Goal: Information Seeking & Learning: Learn about a topic

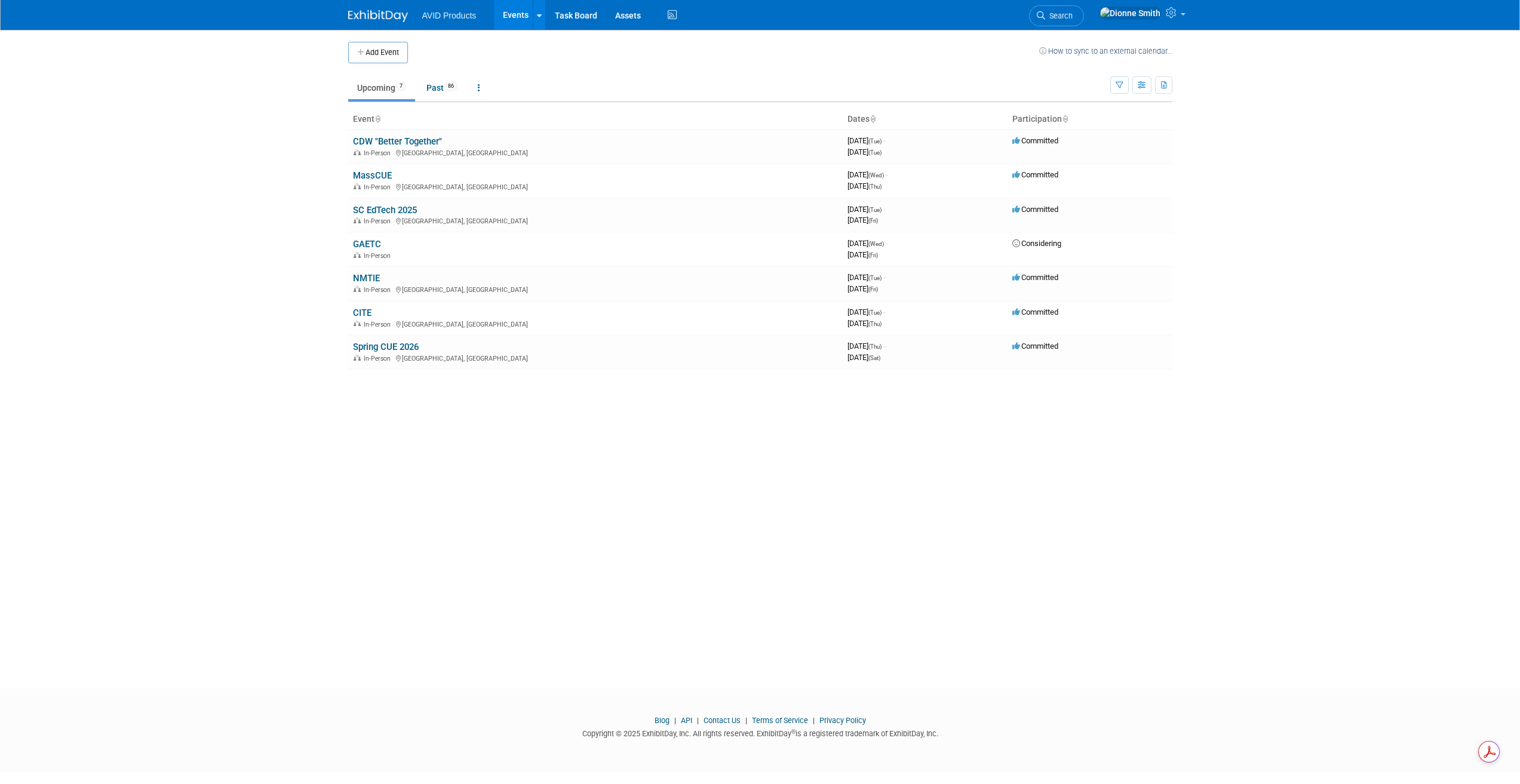
click at [80, 187] on body "AVID Products Events Add Event Bulk Upload Events Shareable Event Boards Recent…" at bounding box center [760, 392] width 1520 height 784
click at [443, 83] on link "Past 86" at bounding box center [442, 88] width 49 height 23
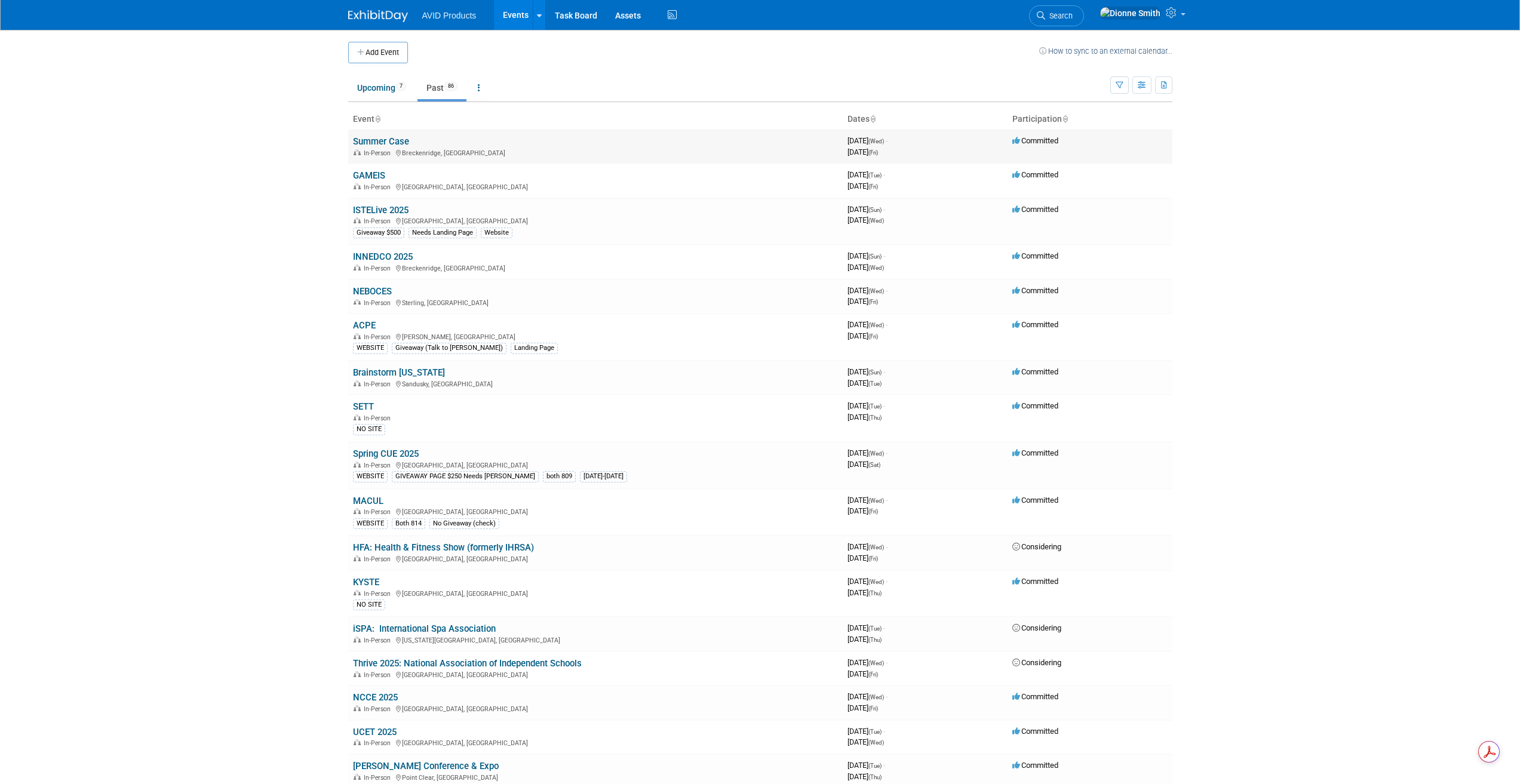
click at [394, 142] on link "Summer Case" at bounding box center [381, 142] width 56 height 11
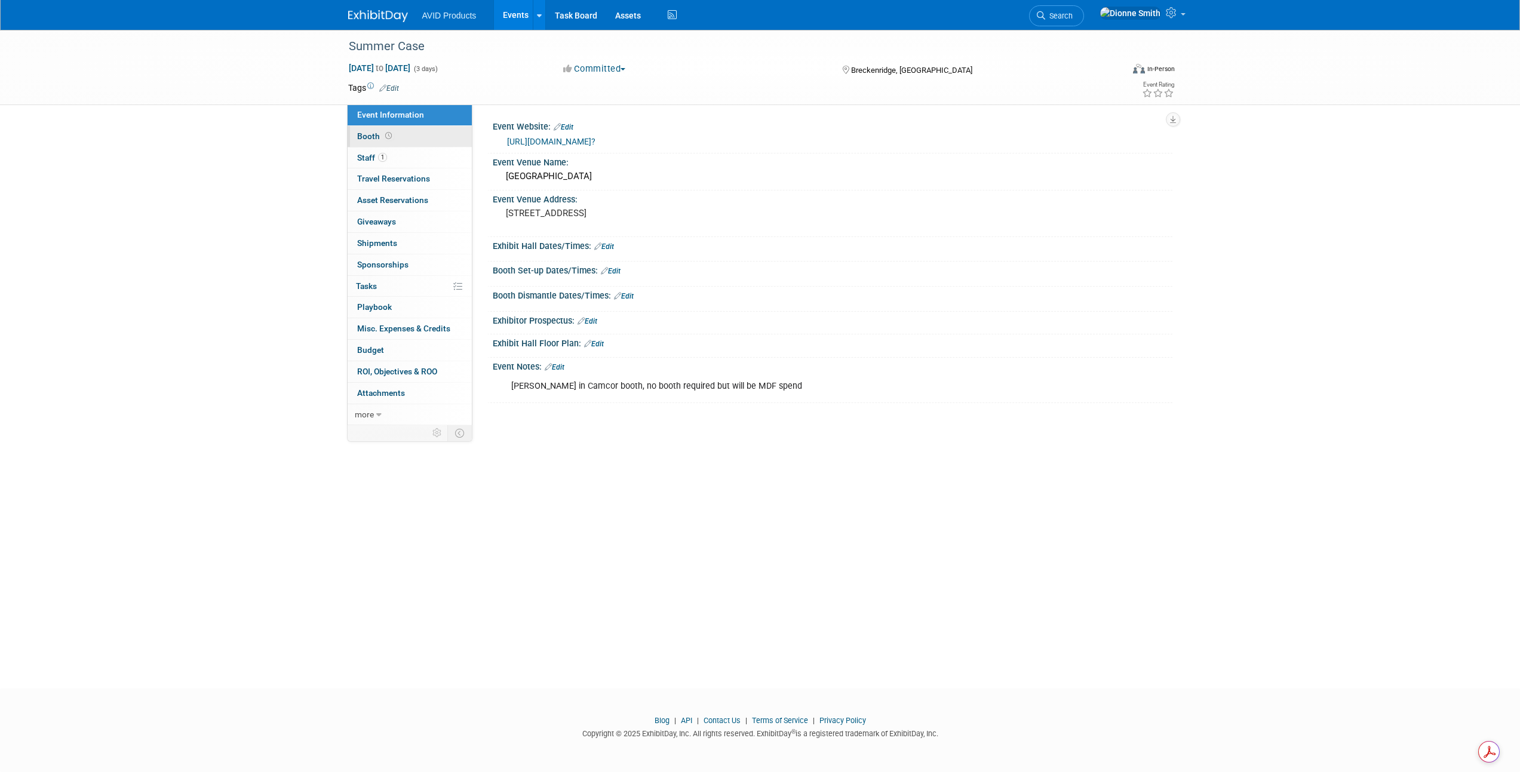
click at [380, 132] on span "Booth" at bounding box center [376, 136] width 37 height 10
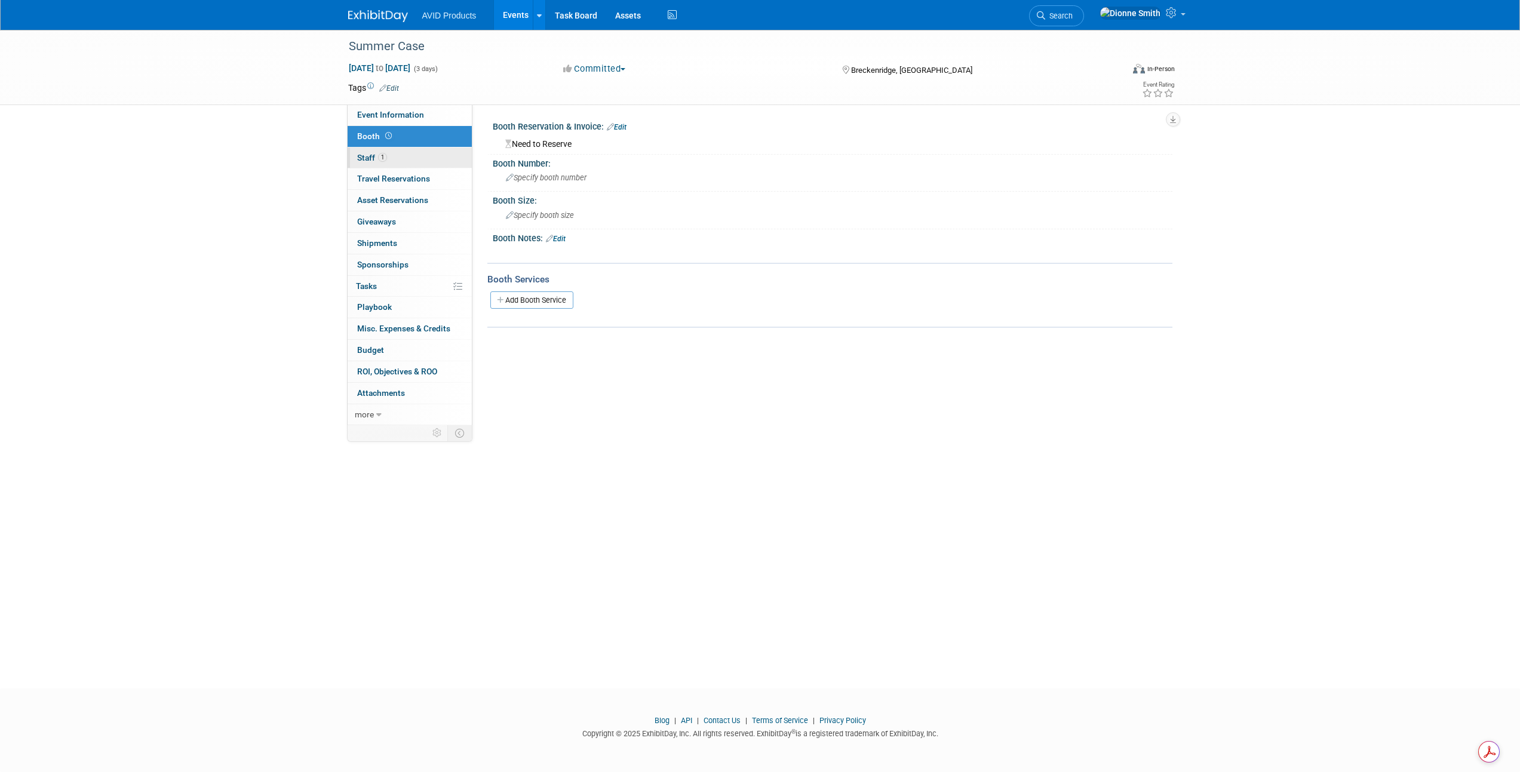
click at [379, 157] on span "1" at bounding box center [382, 157] width 9 height 9
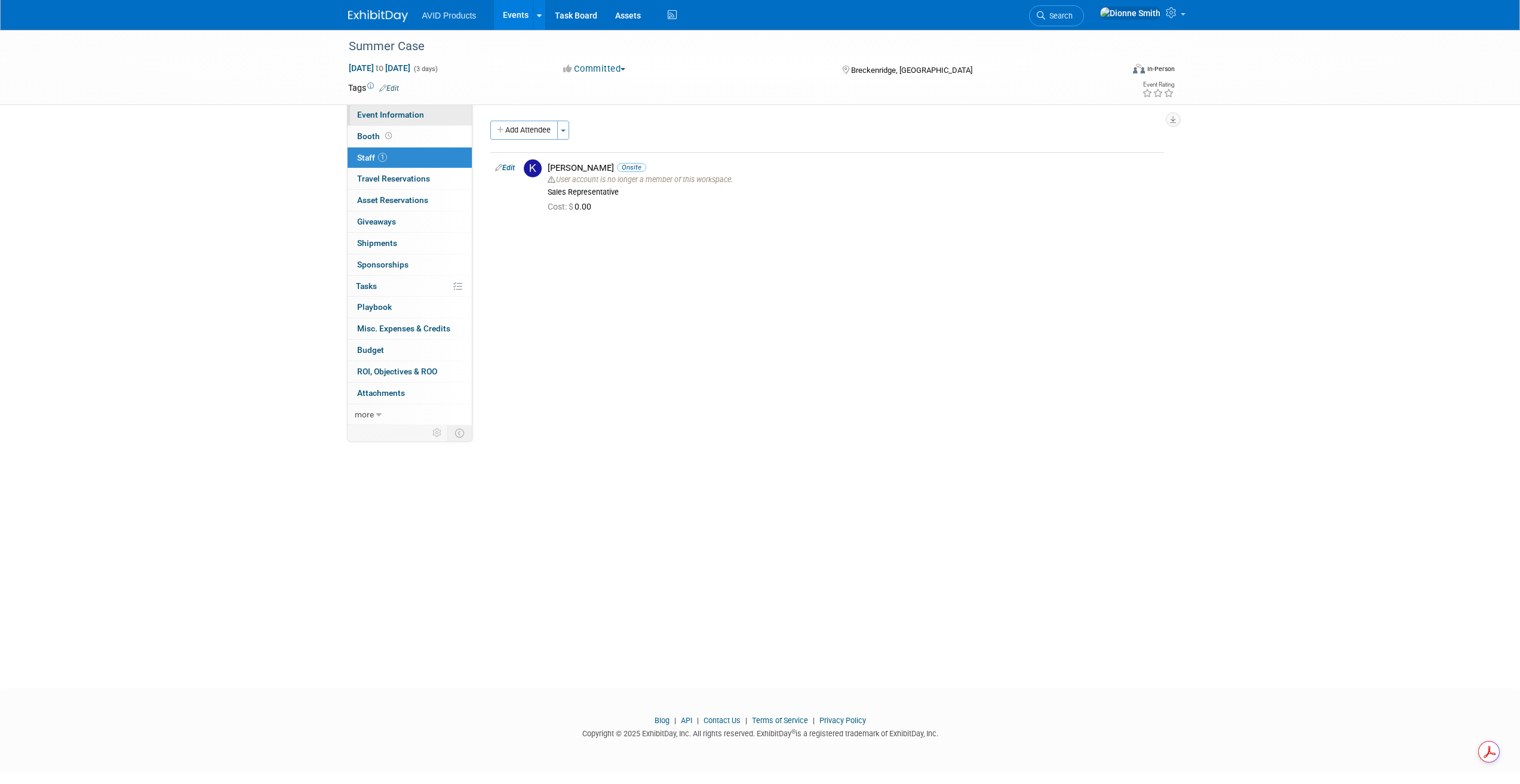
click at [398, 115] on span "Event Information" at bounding box center [390, 115] width 67 height 10
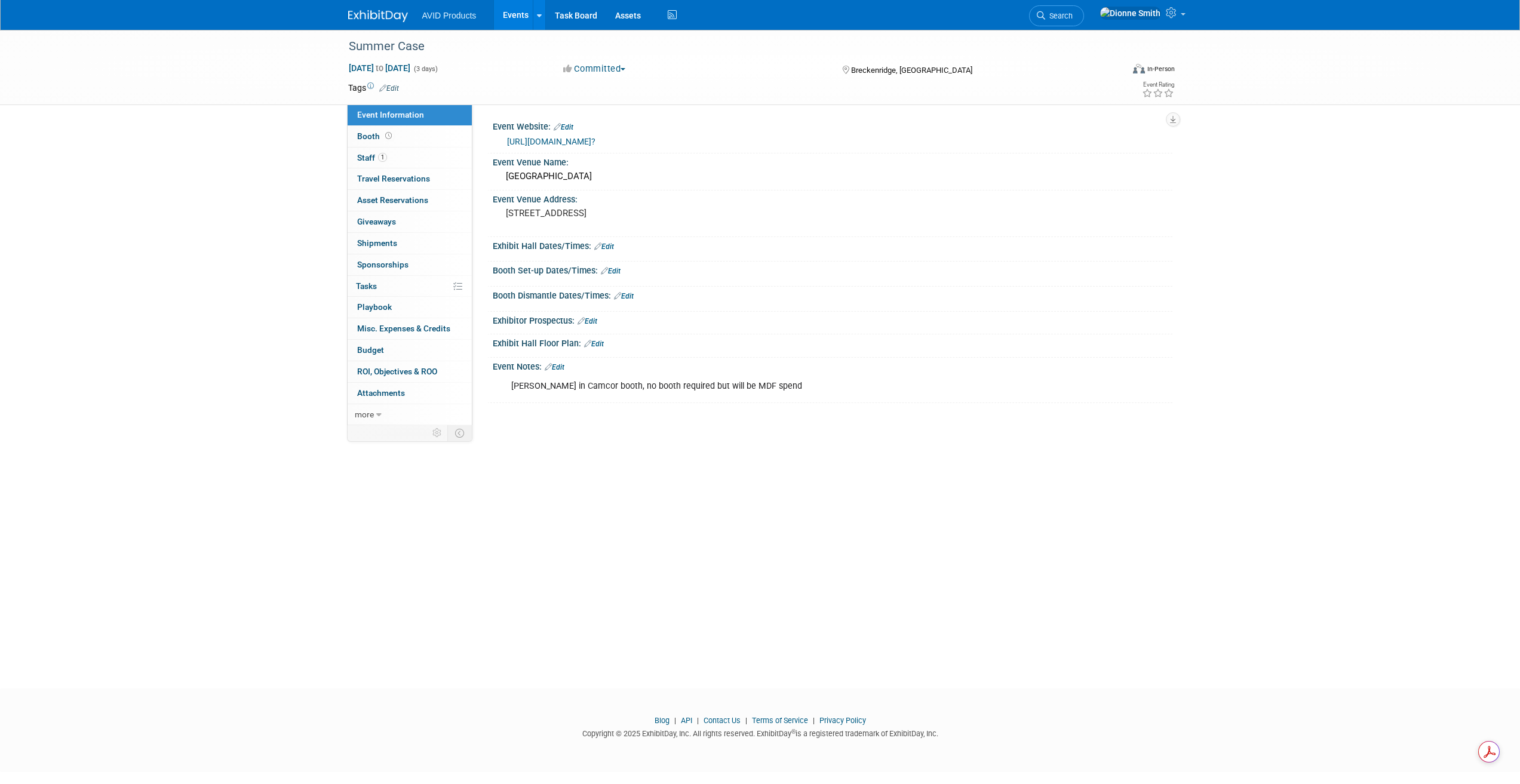
click at [595, 140] on link "https://www.co-case.org/page/ConventionInfo2025?" at bounding box center [551, 142] width 88 height 10
click at [604, 135] on div "https://www.co-case.org/page/ConventionInfo2025?" at bounding box center [835, 142] width 656 height 14
click at [381, 8] on link at bounding box center [385, 10] width 74 height 10
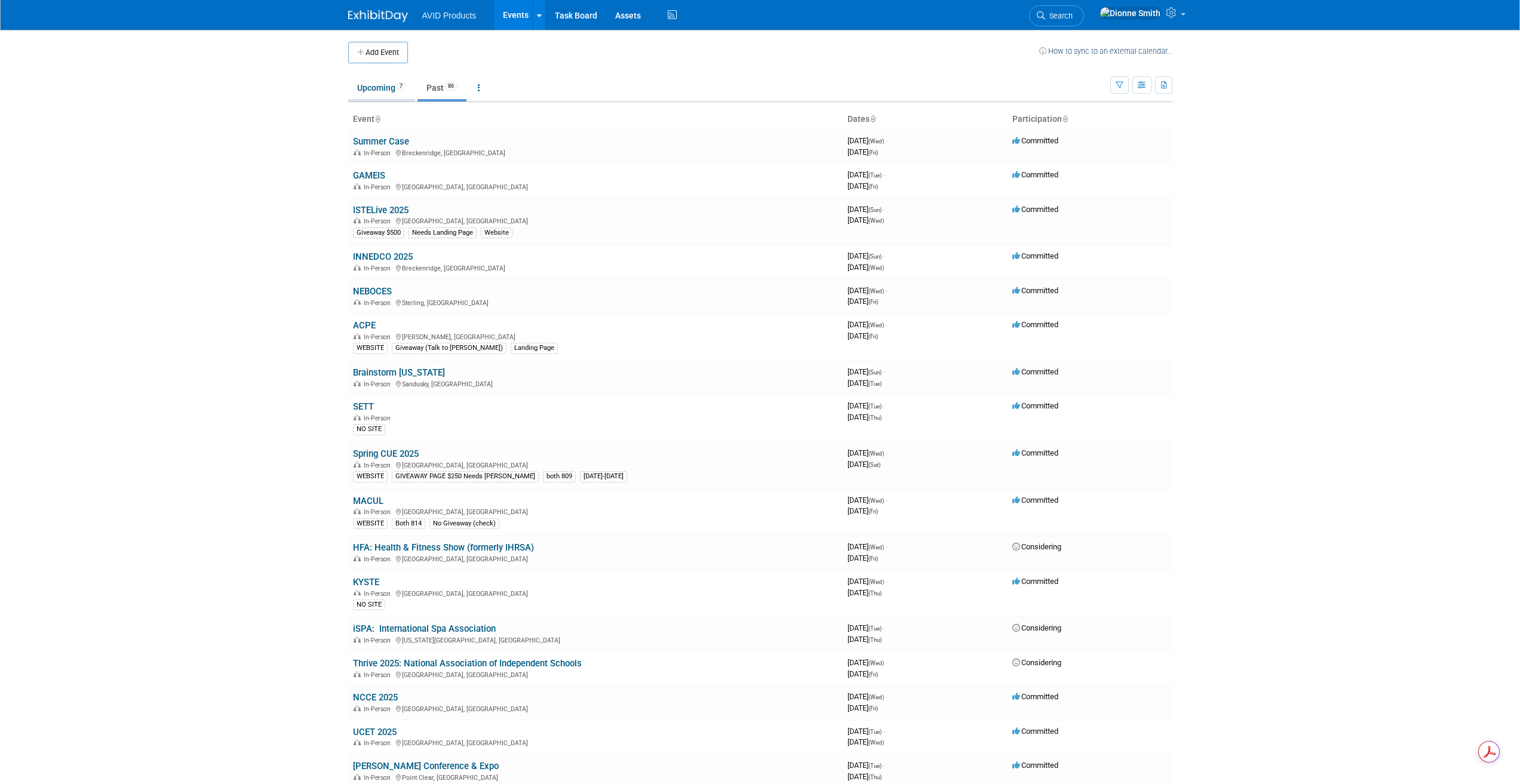
click at [377, 85] on link "Upcoming 7" at bounding box center [381, 88] width 67 height 23
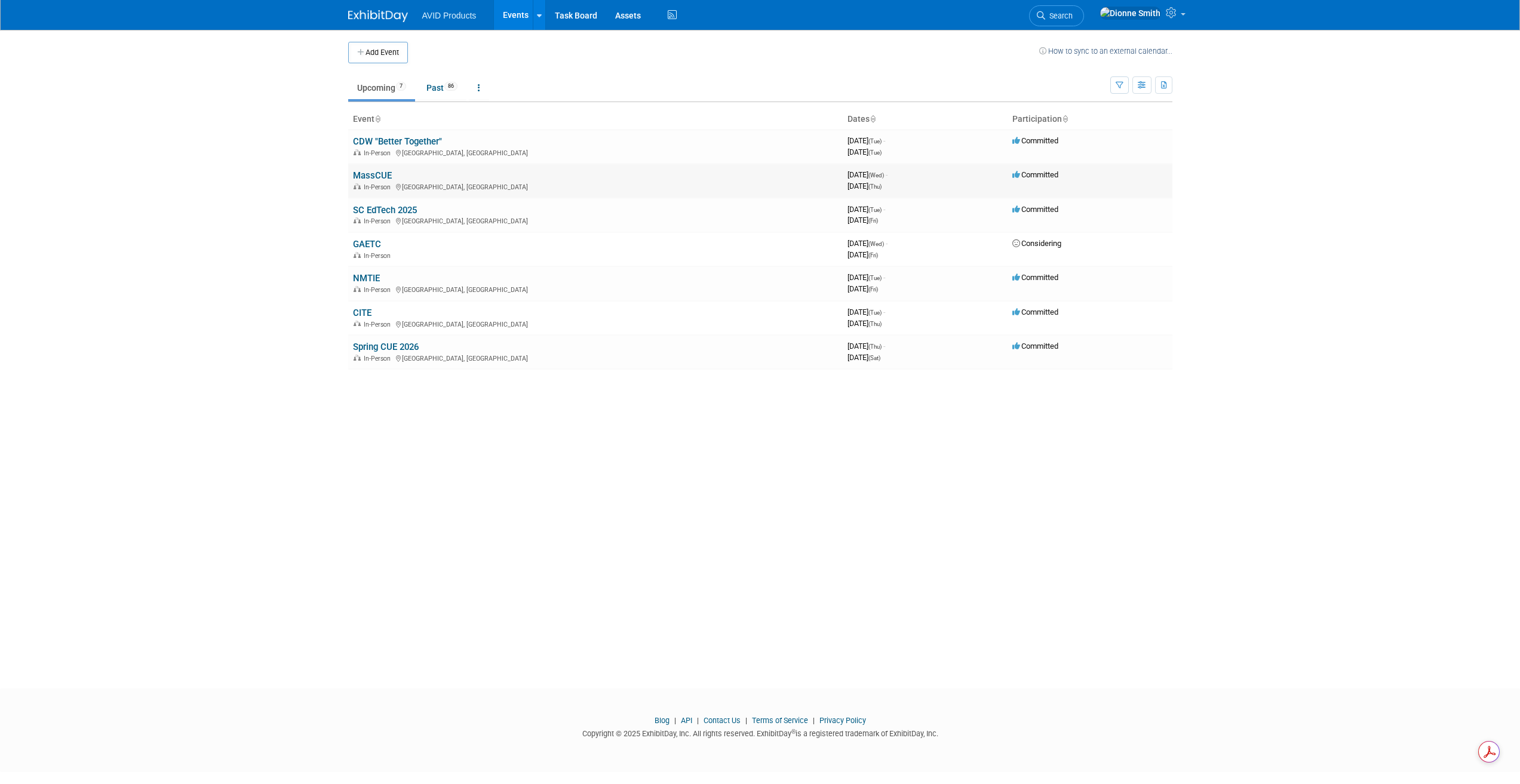
click at [375, 175] on link "MassCUE" at bounding box center [372, 176] width 39 height 11
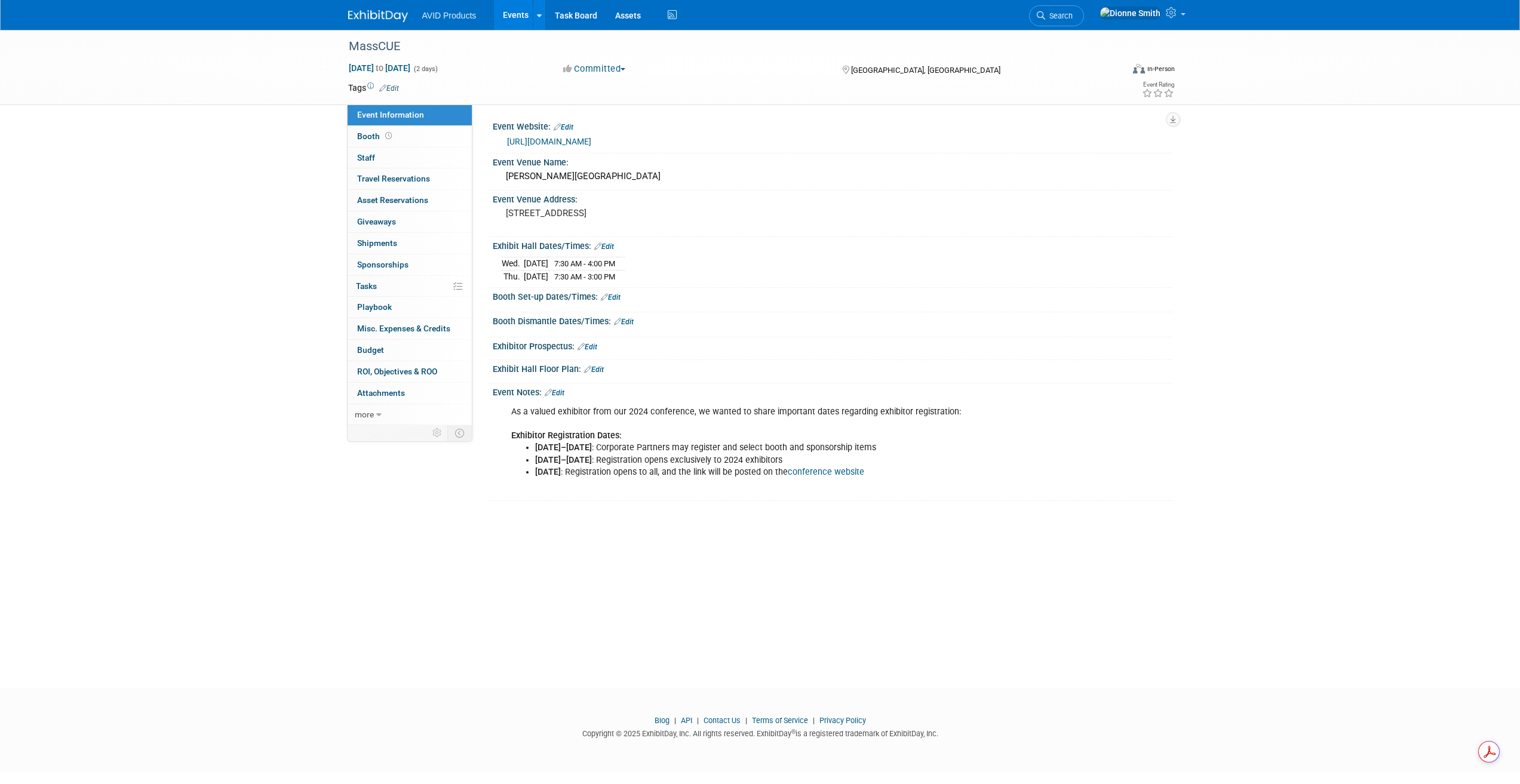
click at [385, 17] on img at bounding box center [378, 16] width 60 height 12
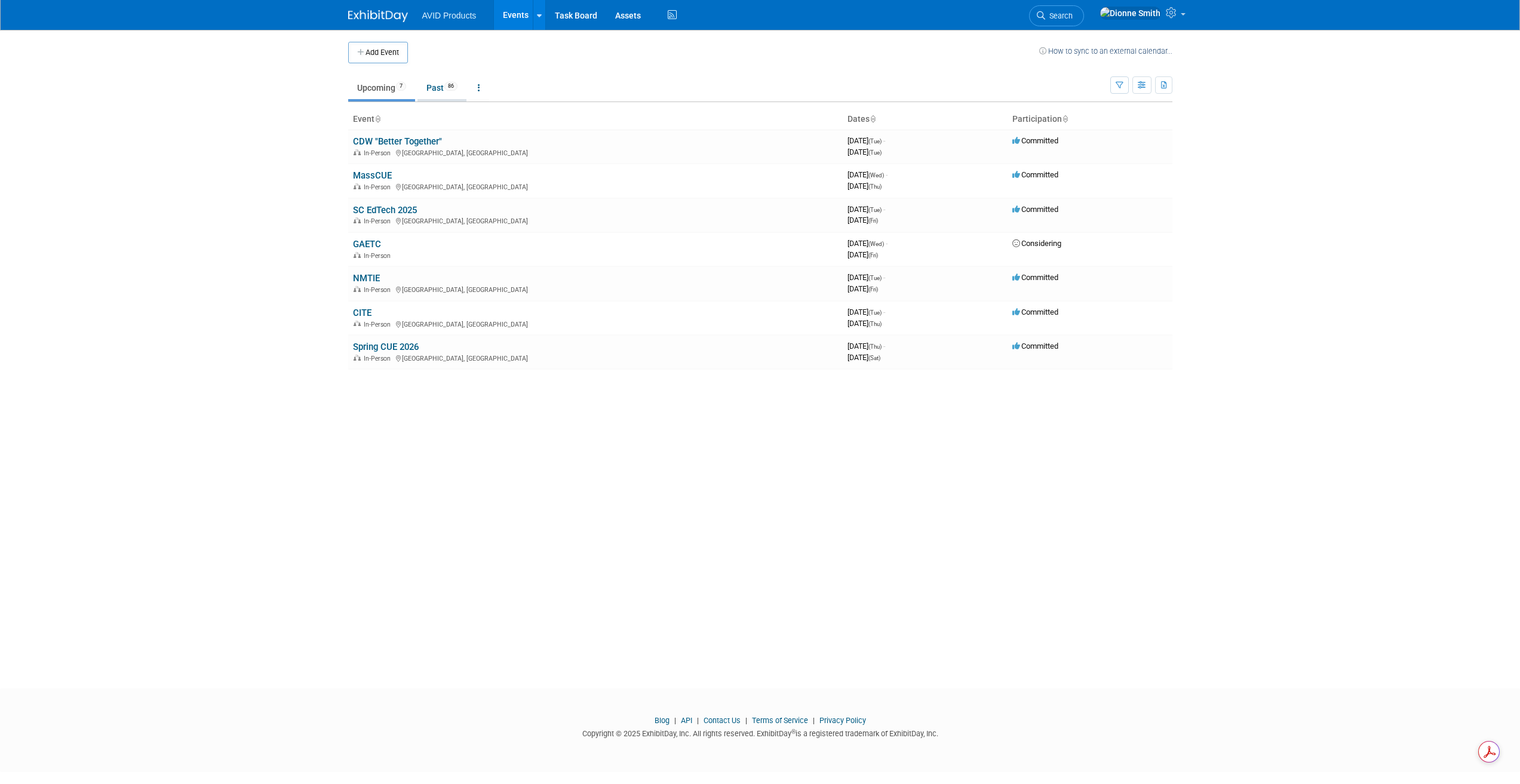
click at [451, 91] on link "Past 86" at bounding box center [442, 88] width 49 height 23
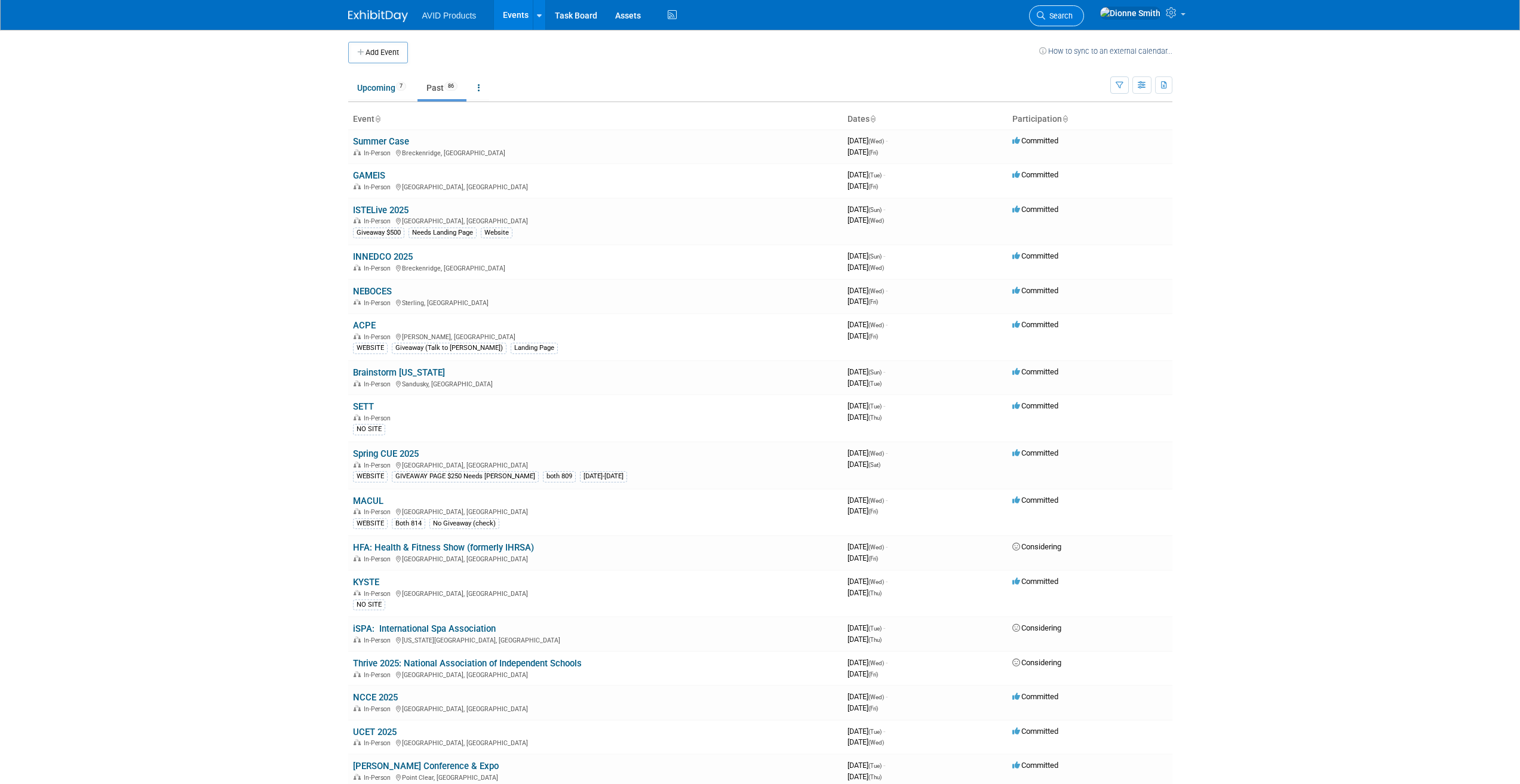
click at [1084, 10] on link "Search" at bounding box center [1057, 16] width 55 height 21
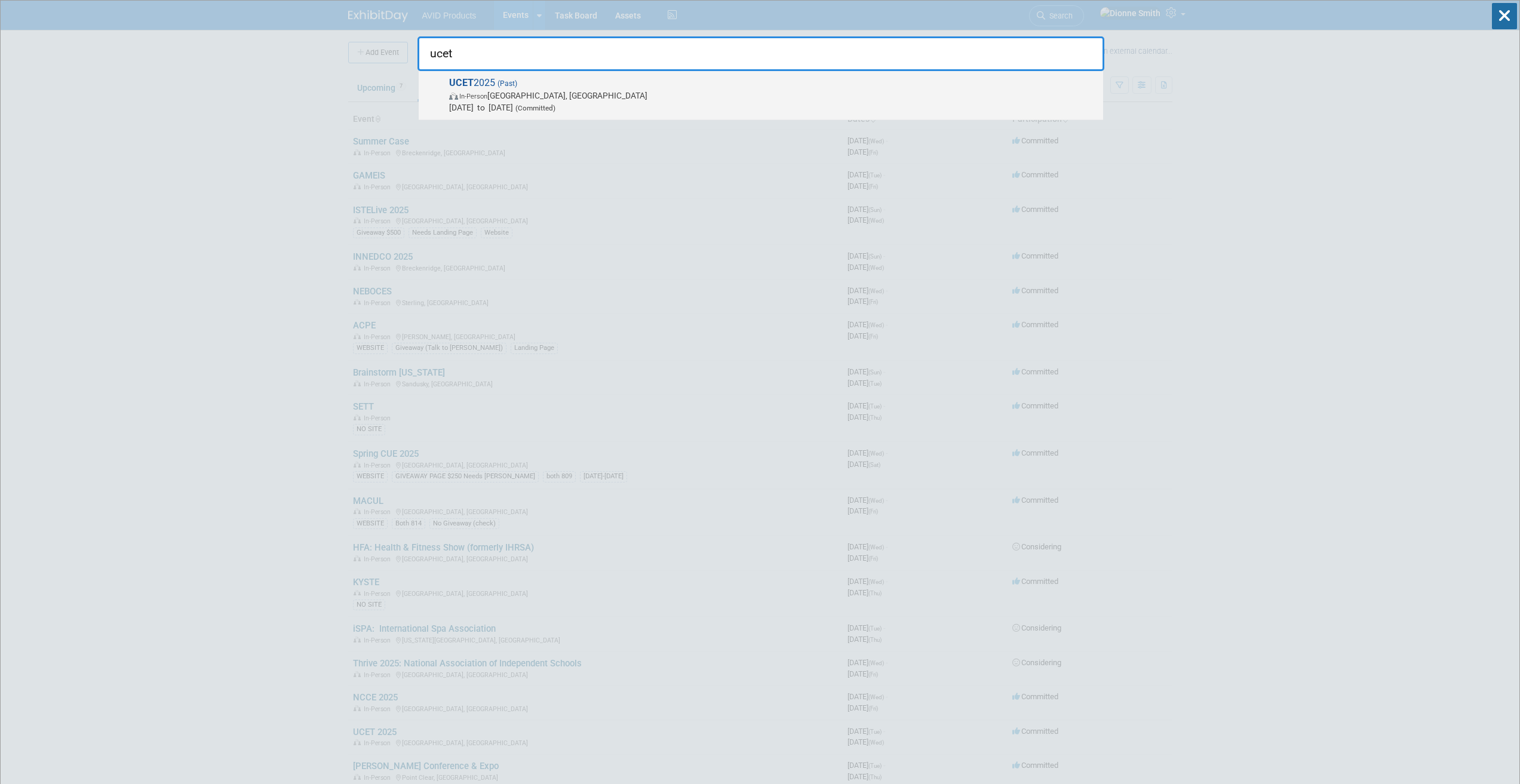
type input "ucet"
click at [503, 86] on span "(Past)" at bounding box center [506, 83] width 22 height 8
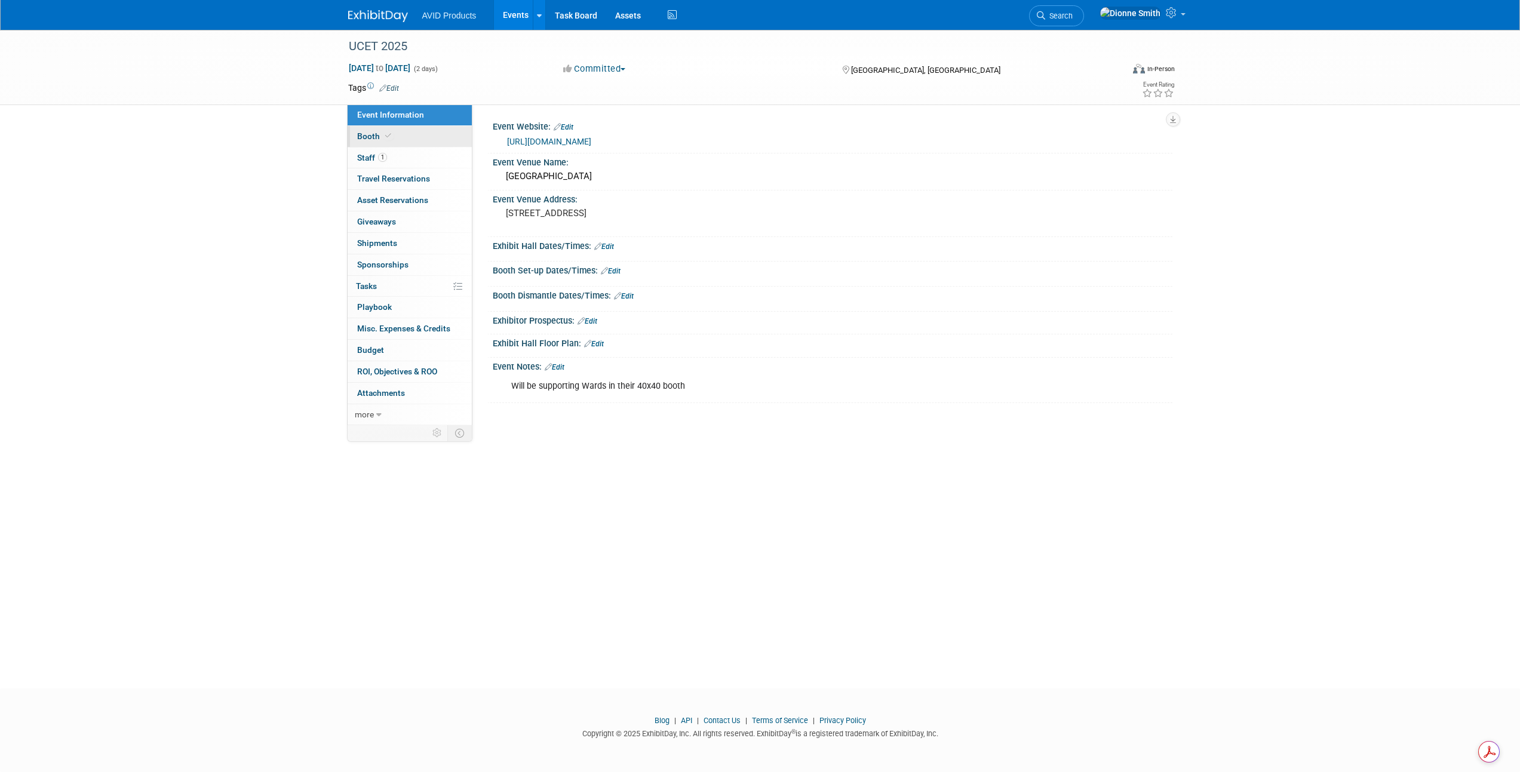
click at [362, 142] on link "Booth" at bounding box center [409, 136] width 124 height 21
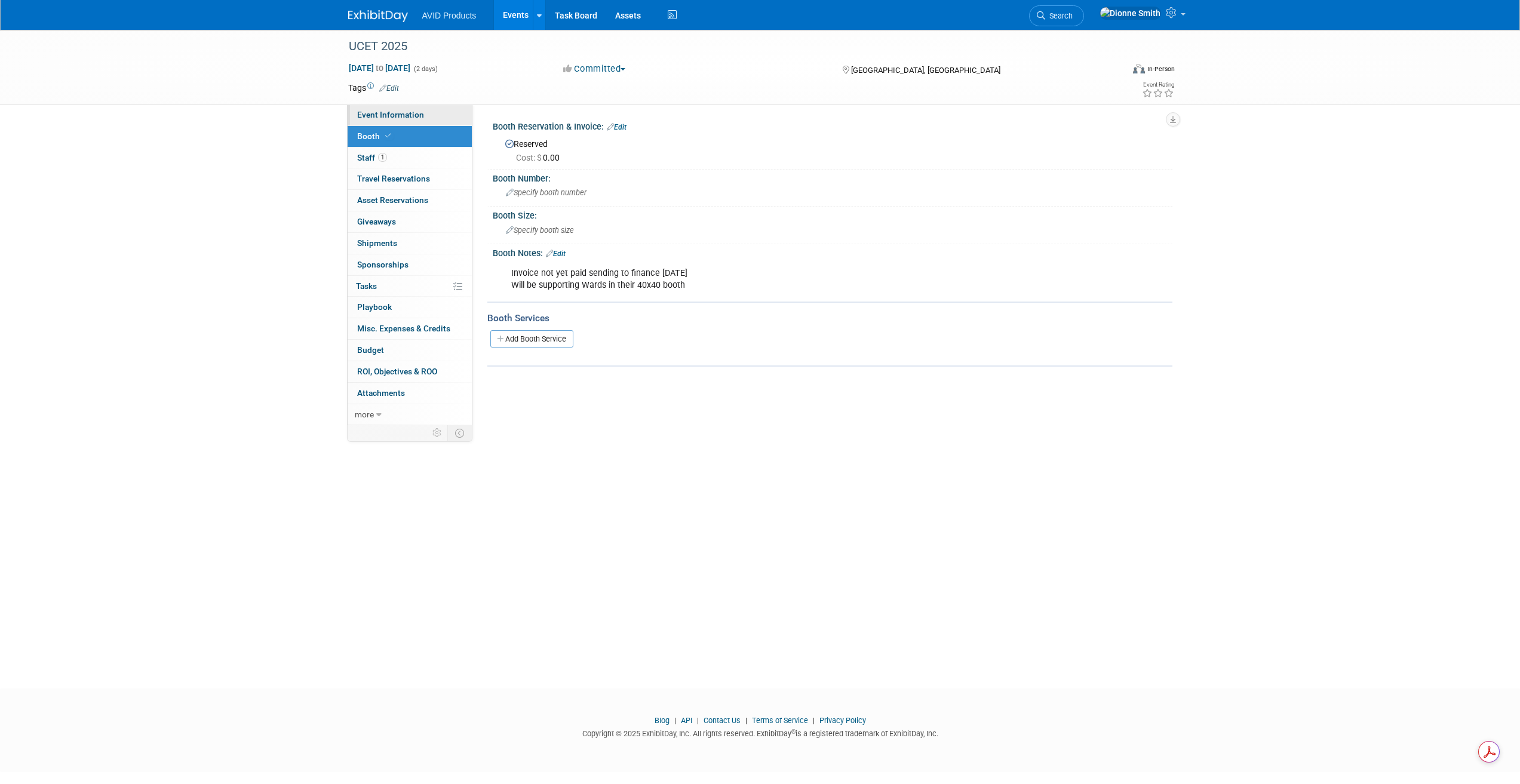
click at [369, 108] on link "Event Information" at bounding box center [409, 115] width 124 height 21
